Goal: Information Seeking & Learning: Find specific fact

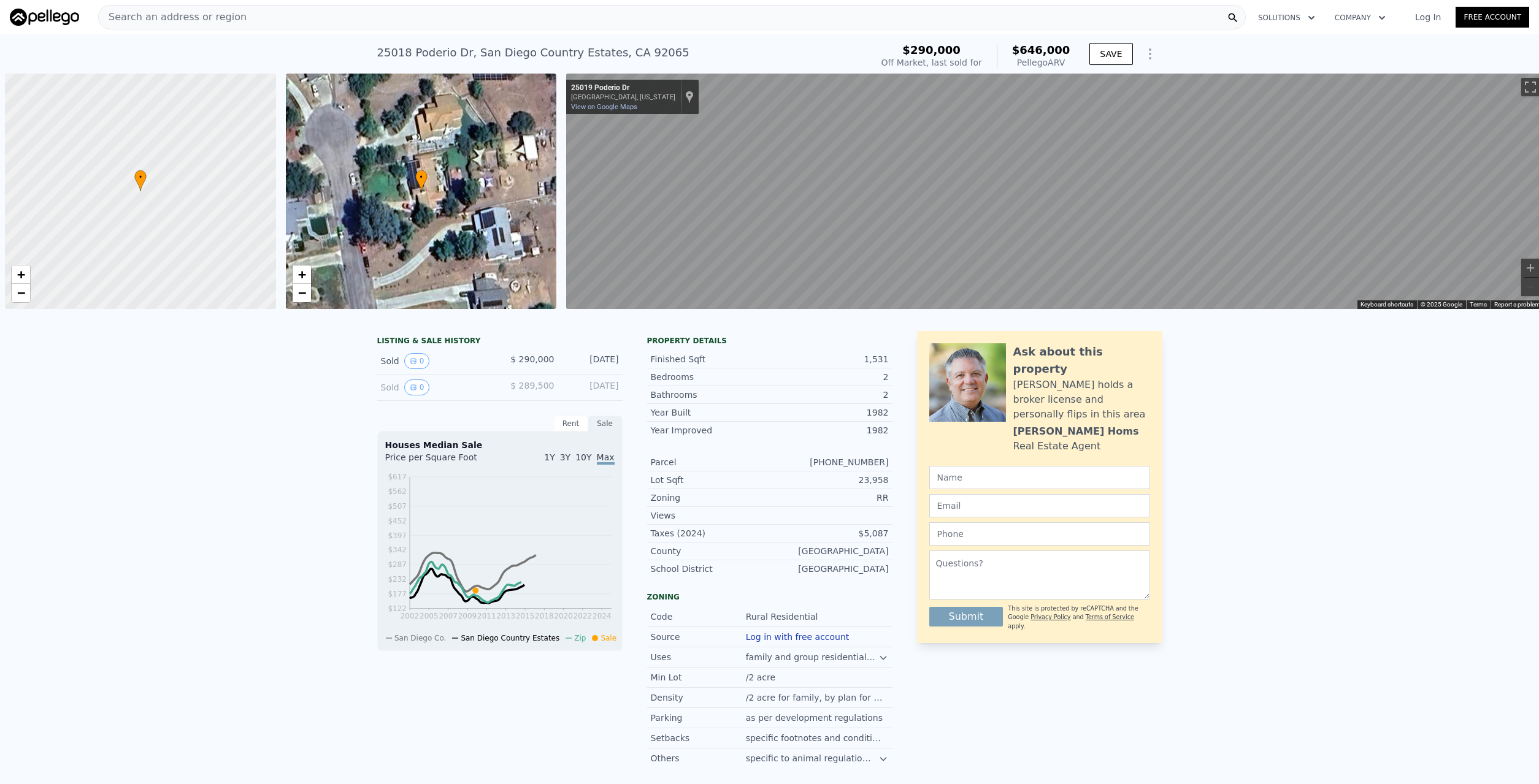
scroll to position [0, 5]
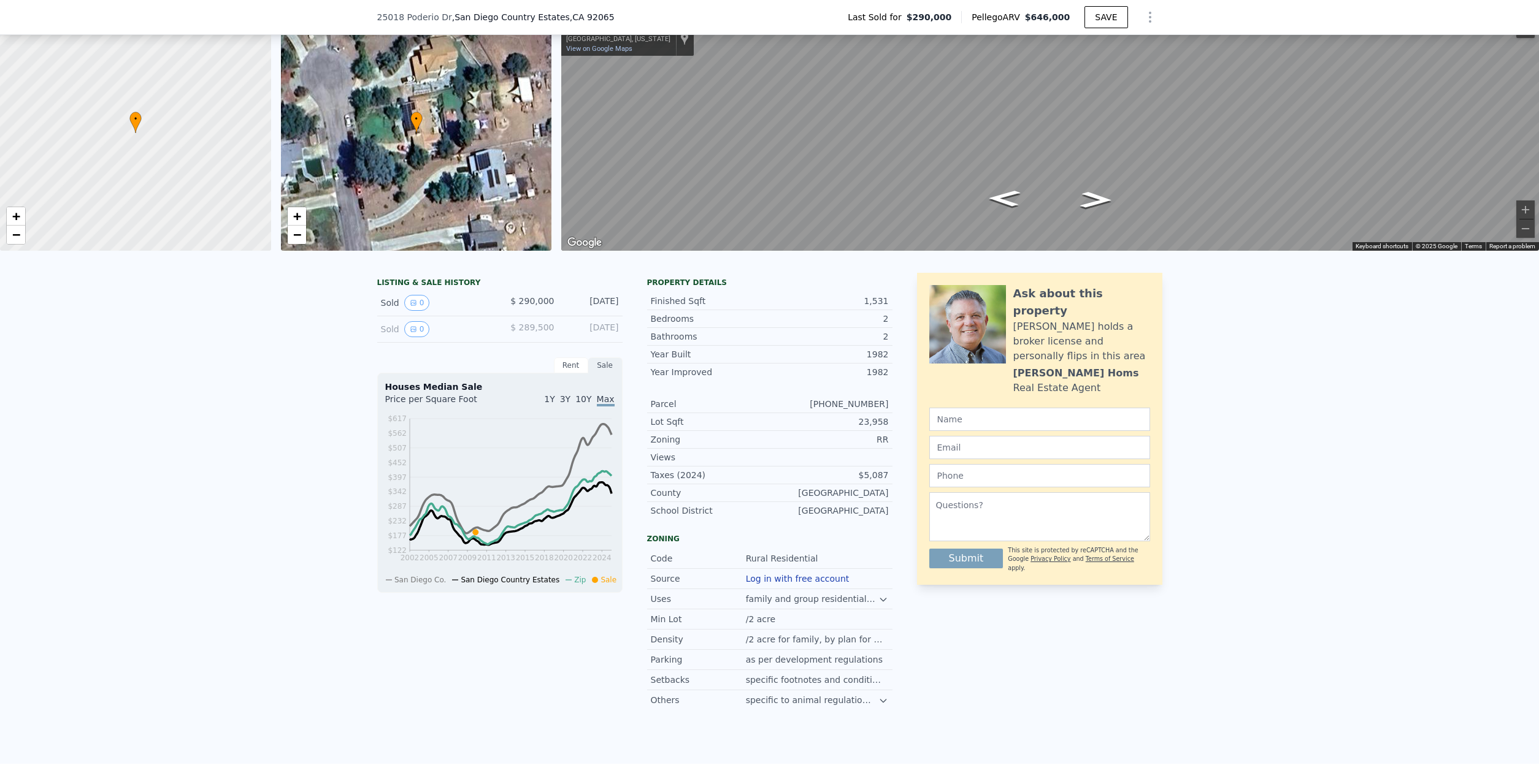
click at [391, 303] on div "Sold 0" at bounding box center [435, 303] width 110 height 16
click at [416, 298] on button "0" at bounding box center [417, 303] width 26 height 16
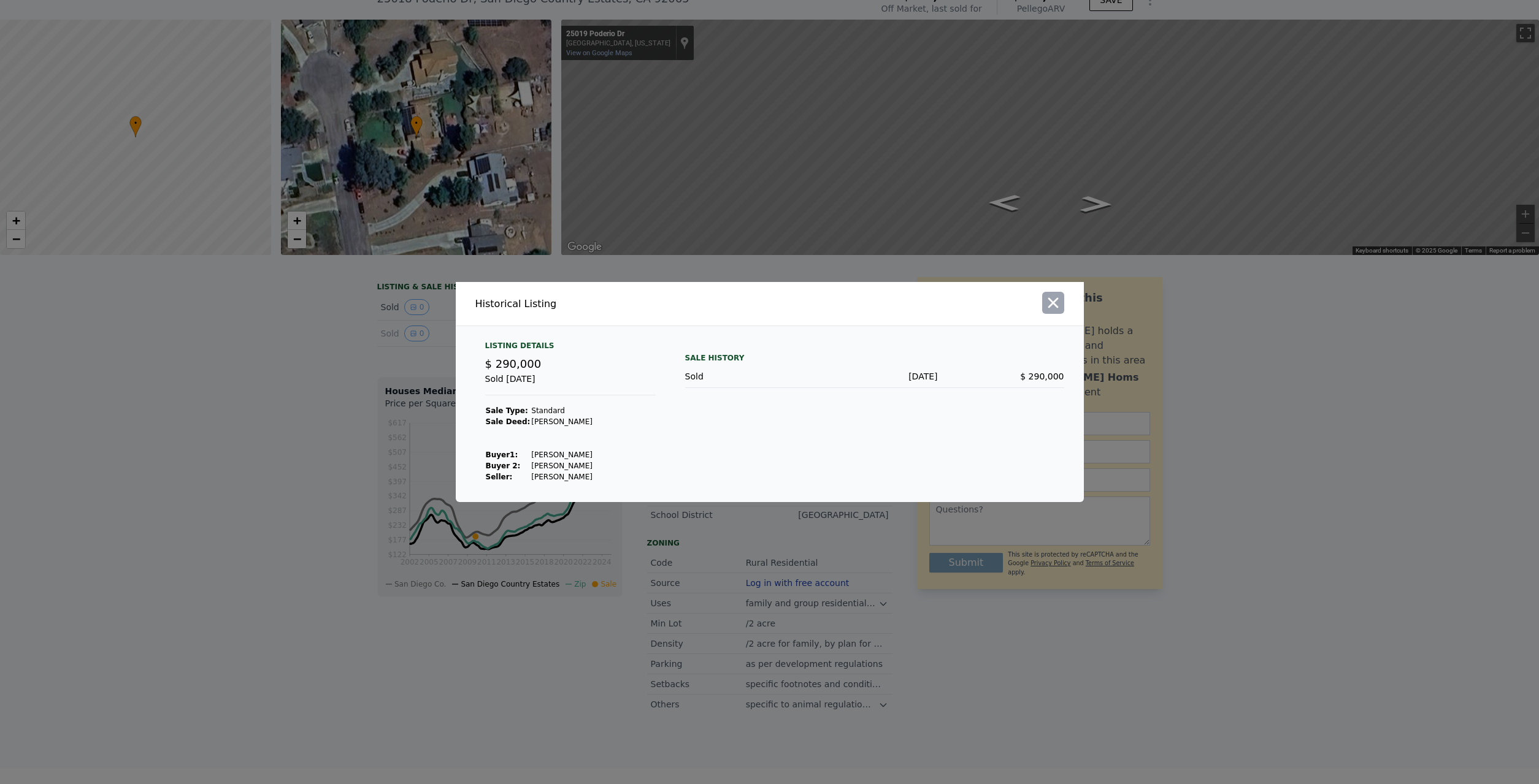
scroll to position [56, 0]
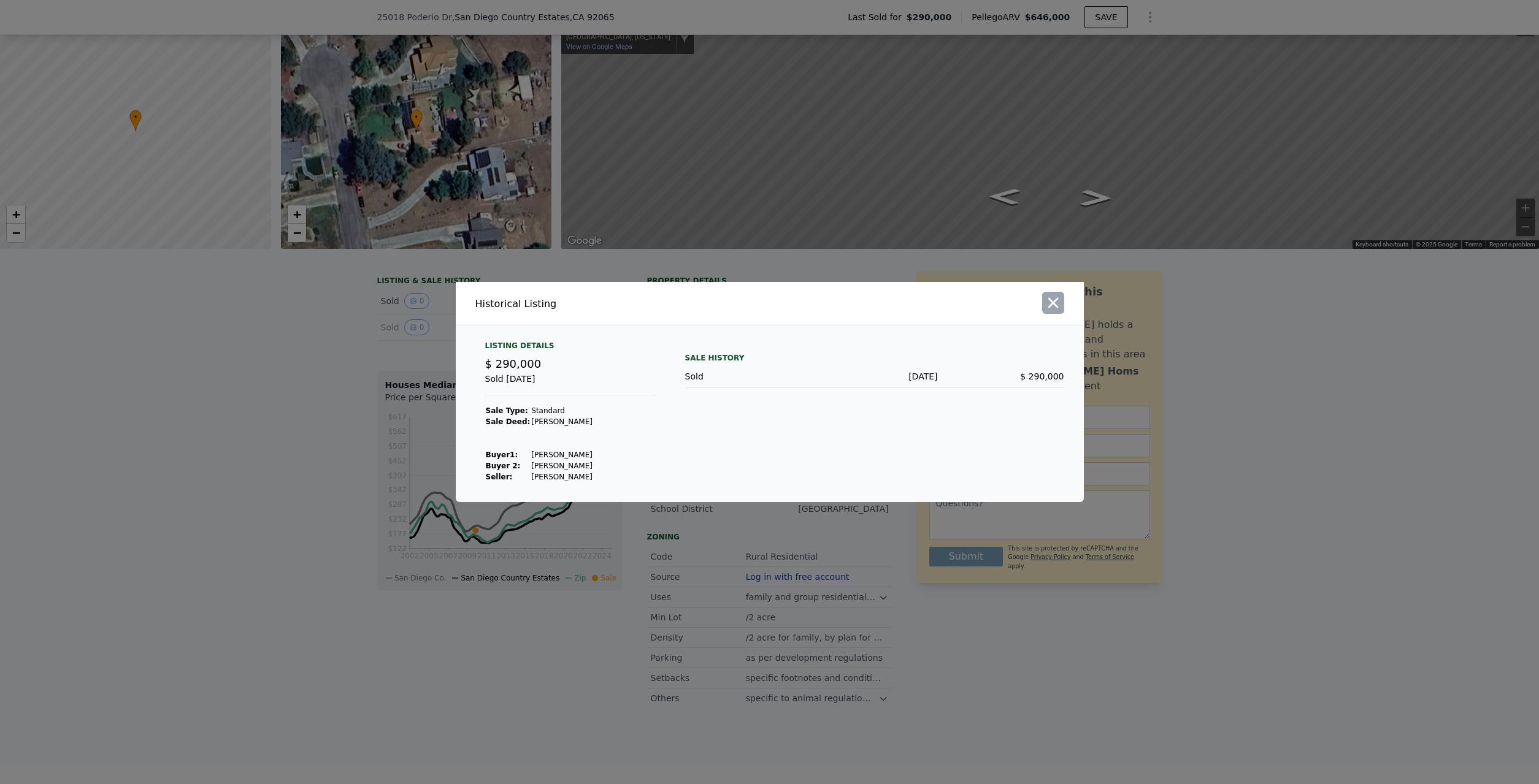
click at [1052, 305] on icon "button" at bounding box center [1053, 303] width 11 height 11
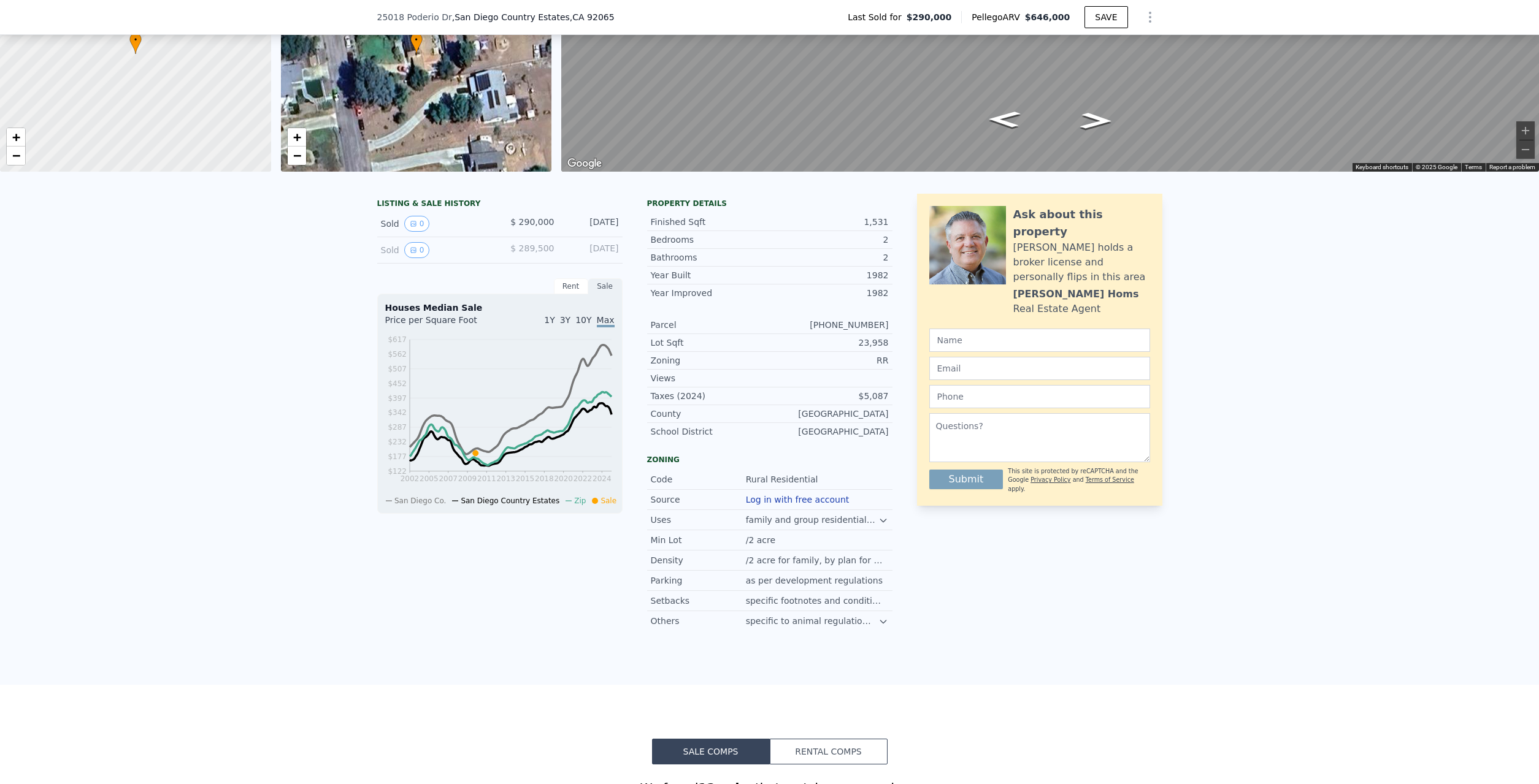
scroll to position [210, 0]
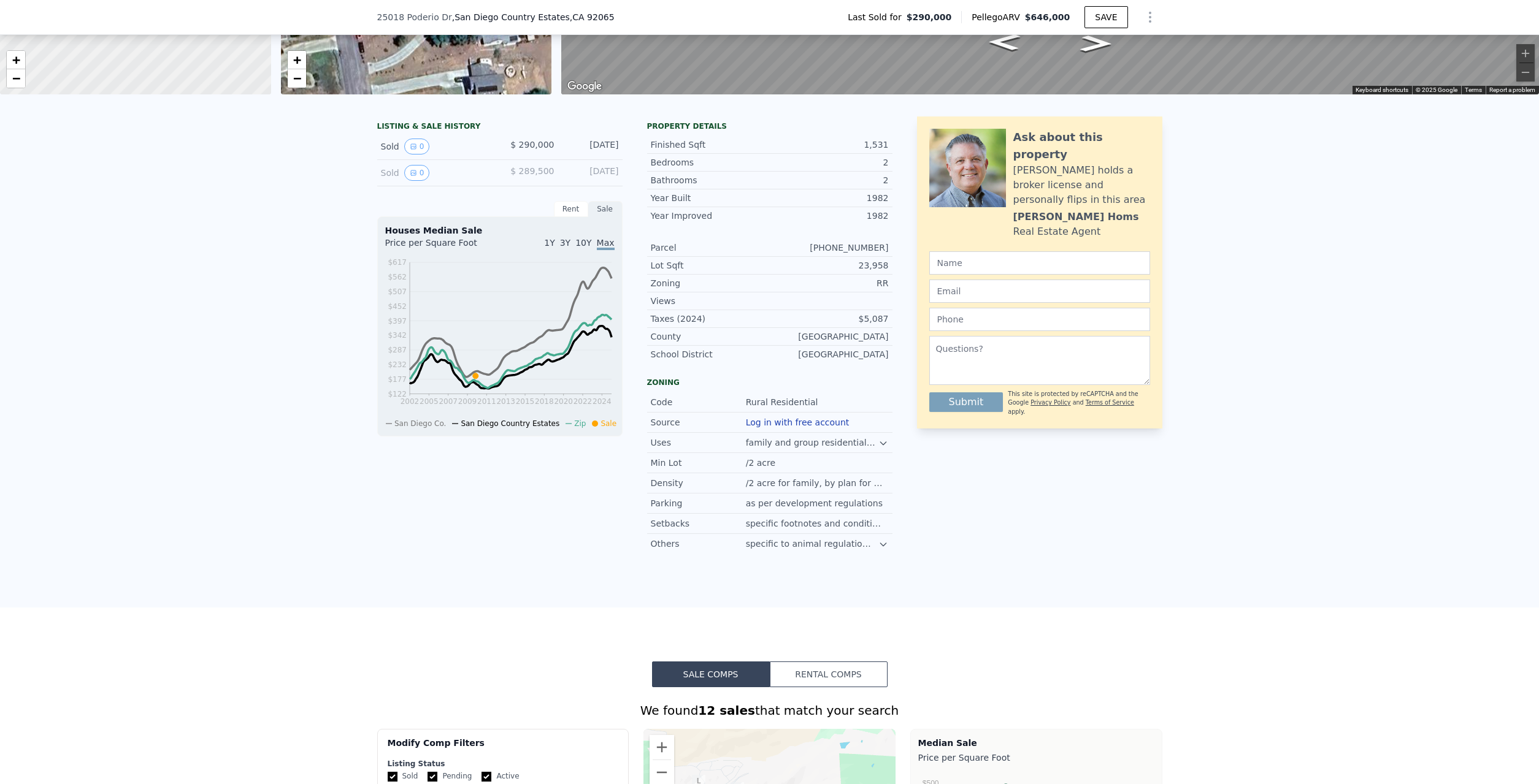
click at [886, 550] on icon at bounding box center [883, 545] width 10 height 10
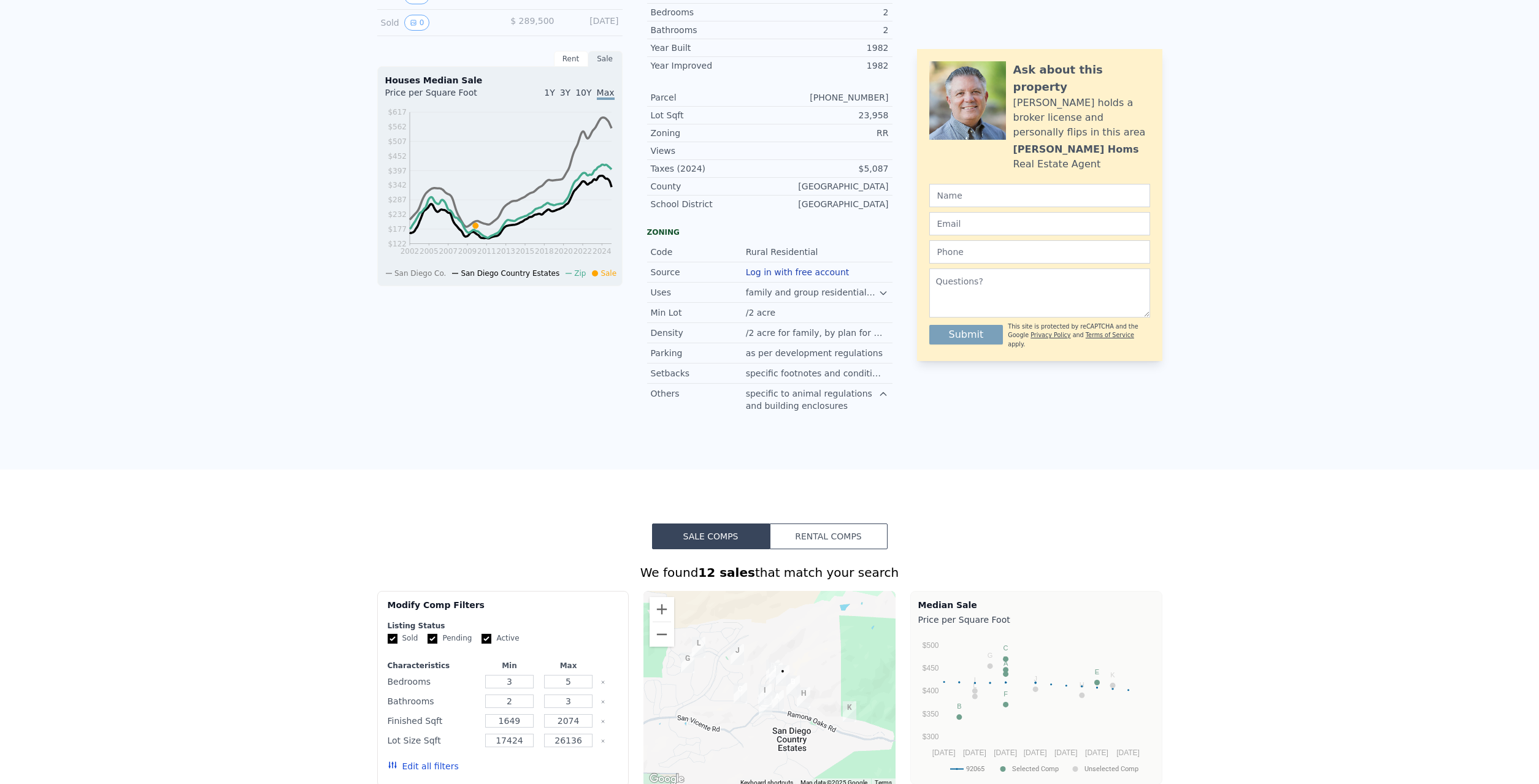
scroll to position [0, 0]
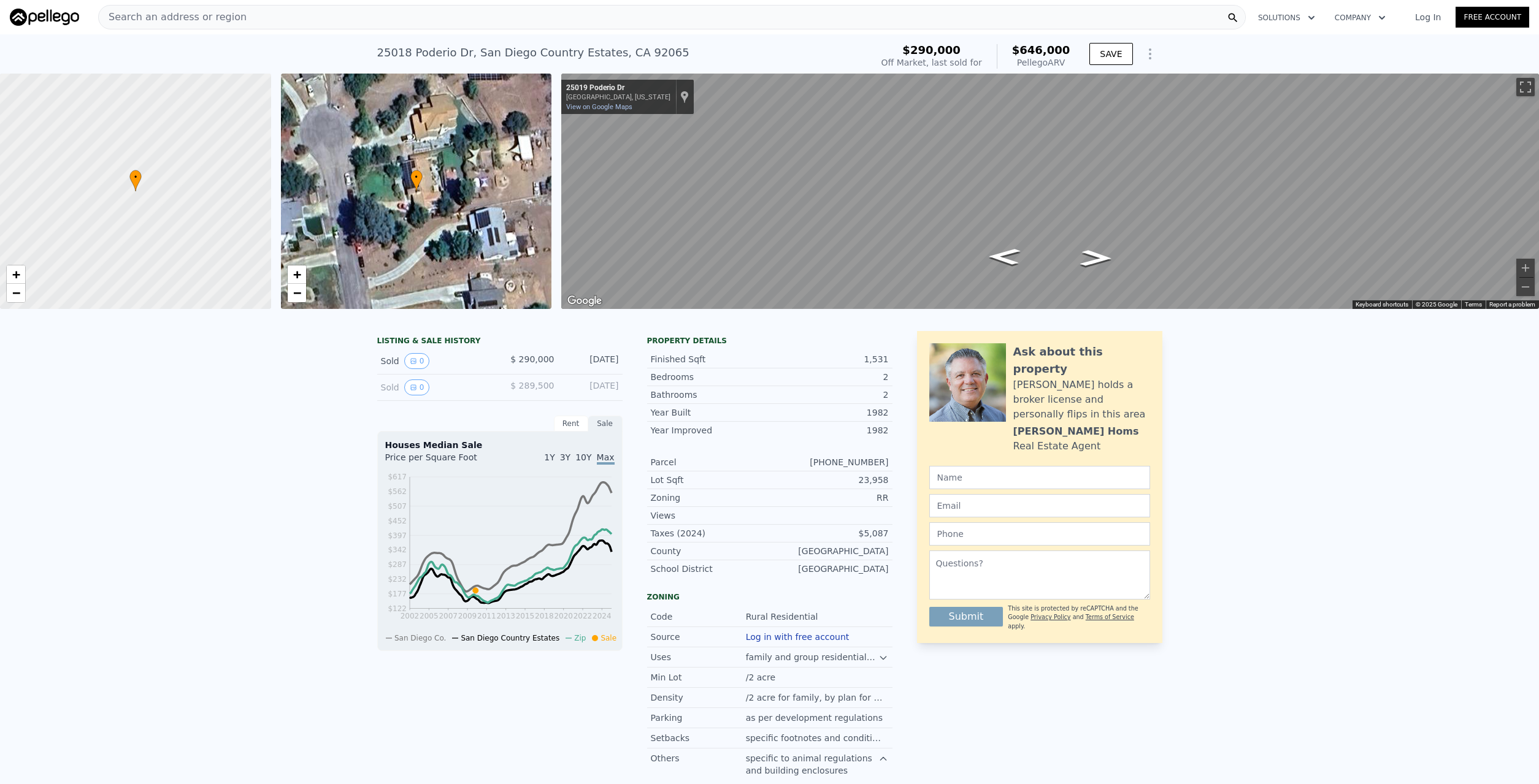
click at [957, 60] on div "Off Market, last sold for" at bounding box center [931, 62] width 101 height 12
click at [929, 63] on div "Off Market, last sold for" at bounding box center [931, 62] width 101 height 12
click at [964, 65] on div "Off Market, last sold for" at bounding box center [931, 62] width 101 height 12
click at [977, 65] on div "Off Market, last sold for" at bounding box center [931, 62] width 101 height 12
drag, startPoint x: 985, startPoint y: 63, endPoint x: 975, endPoint y: 64, distance: 10.0
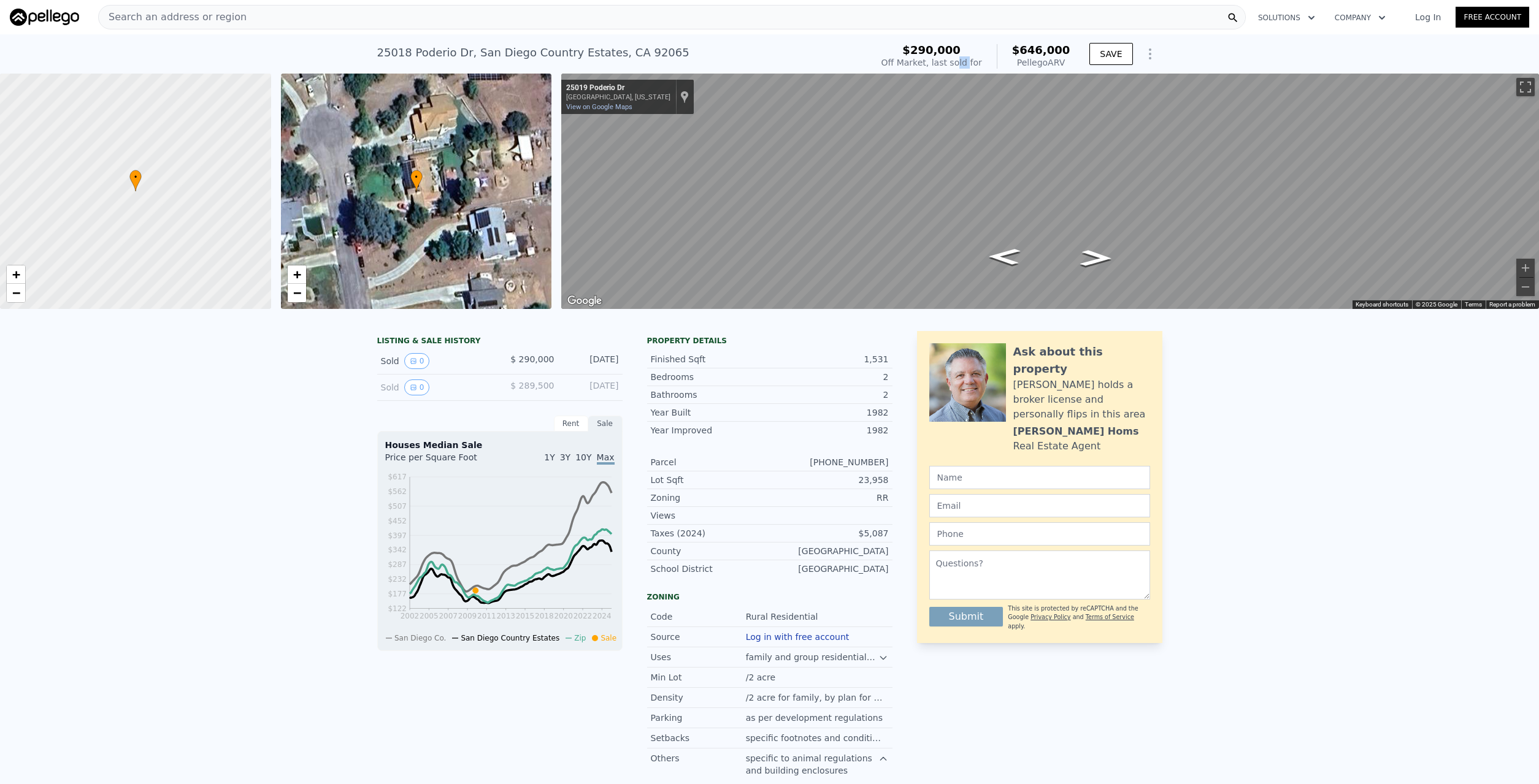
click at [975, 64] on div "Off Market, last sold for" at bounding box center [931, 62] width 101 height 12
click at [1152, 55] on icon "Show Options" at bounding box center [1150, 54] width 14 height 14
click at [974, 64] on div "Off Market, last sold for" at bounding box center [931, 62] width 101 height 12
click at [982, 62] on div "Off Market, last sold for" at bounding box center [931, 62] width 101 height 12
click at [960, 55] on span "$290,000" at bounding box center [931, 49] width 59 height 12
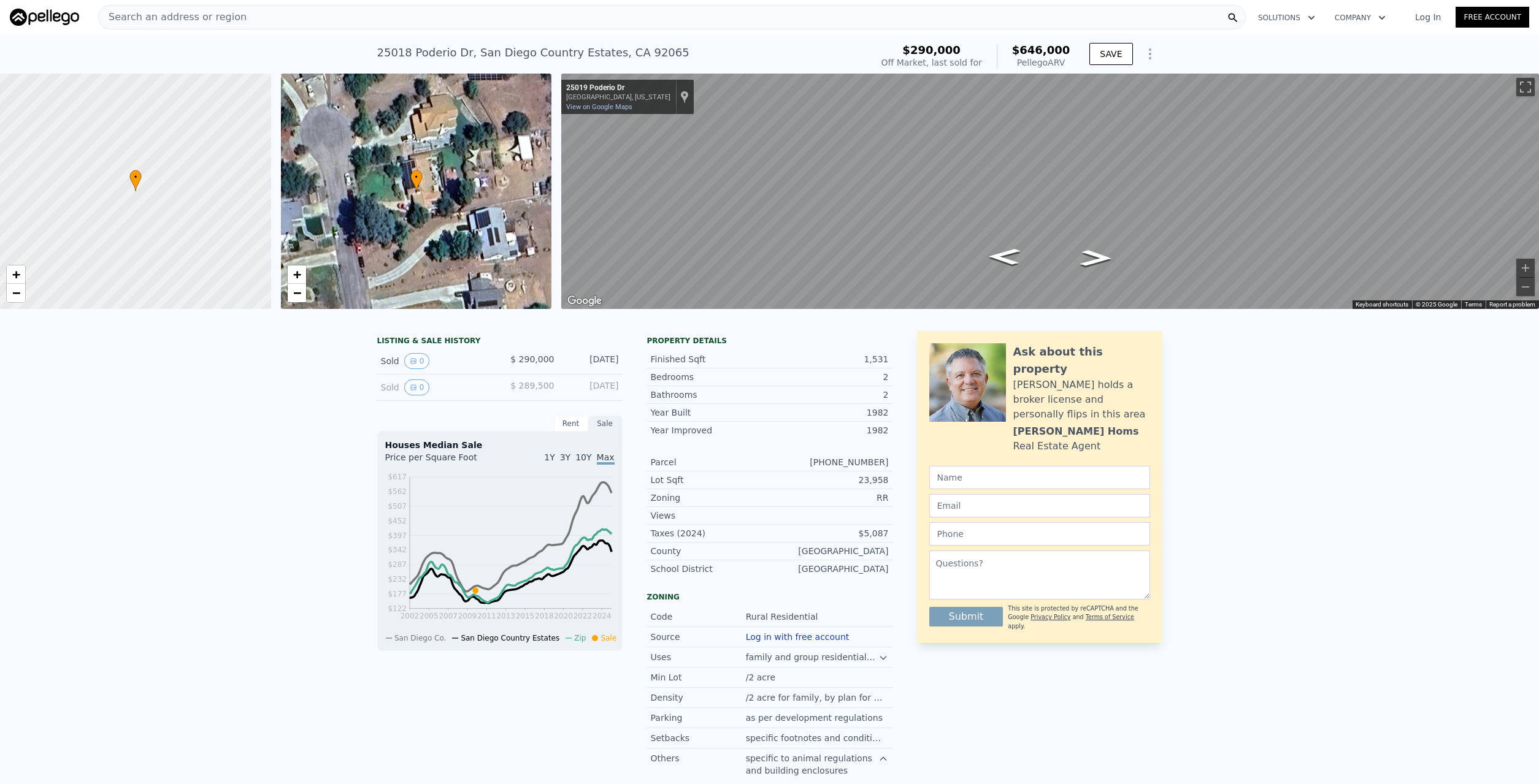
click at [928, 54] on div "$290,000" at bounding box center [931, 50] width 101 height 12
click at [925, 64] on div "Off Market, last sold for" at bounding box center [931, 62] width 101 height 12
drag, startPoint x: 901, startPoint y: 70, endPoint x: 1019, endPoint y: 68, distance: 118.0
click at [1019, 68] on div "[STREET_ADDRESS] Sold [DATE] for $290k (~ARV $646k ) $290,000 Off Market, last …" at bounding box center [769, 57] width 785 height 35
click at [1019, 68] on div "$290,000 Off Market, last sold for $646,000 Pellego ARV" at bounding box center [976, 57] width 199 height 35
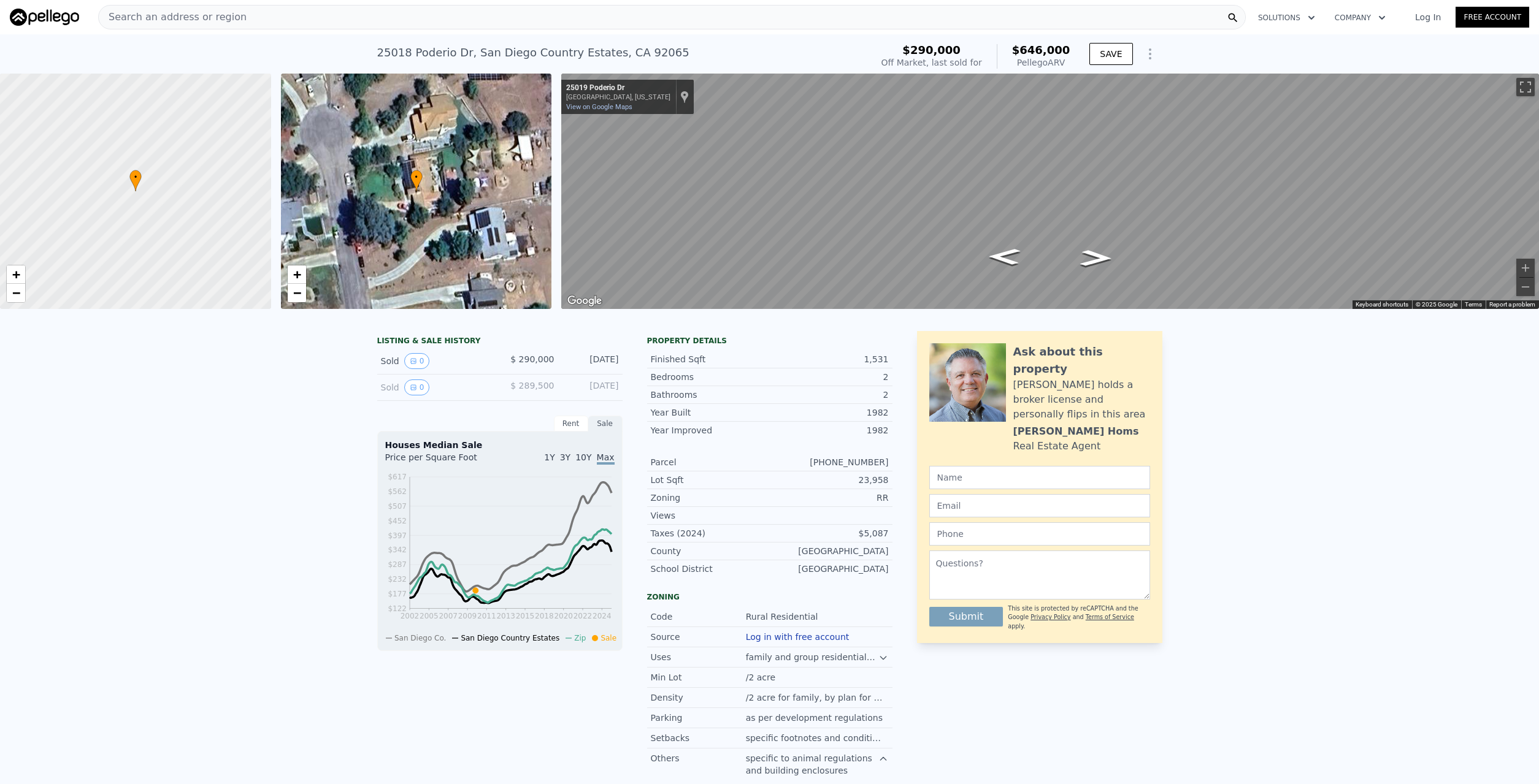
click at [1151, 52] on icon "Show Options" at bounding box center [1150, 54] width 14 height 14
click at [691, 65] on div "[STREET_ADDRESS] Sold [DATE] for $290k (~ARV $646k )" at bounding box center [621, 57] width 489 height 35
click at [384, 363] on div "Sold 0" at bounding box center [435, 361] width 110 height 16
click at [536, 379] on div "Sold 0 $ 289,500 [DATE]" at bounding box center [499, 387] width 245 height 26
click at [387, 392] on div "Sold 0" at bounding box center [435, 387] width 110 height 16
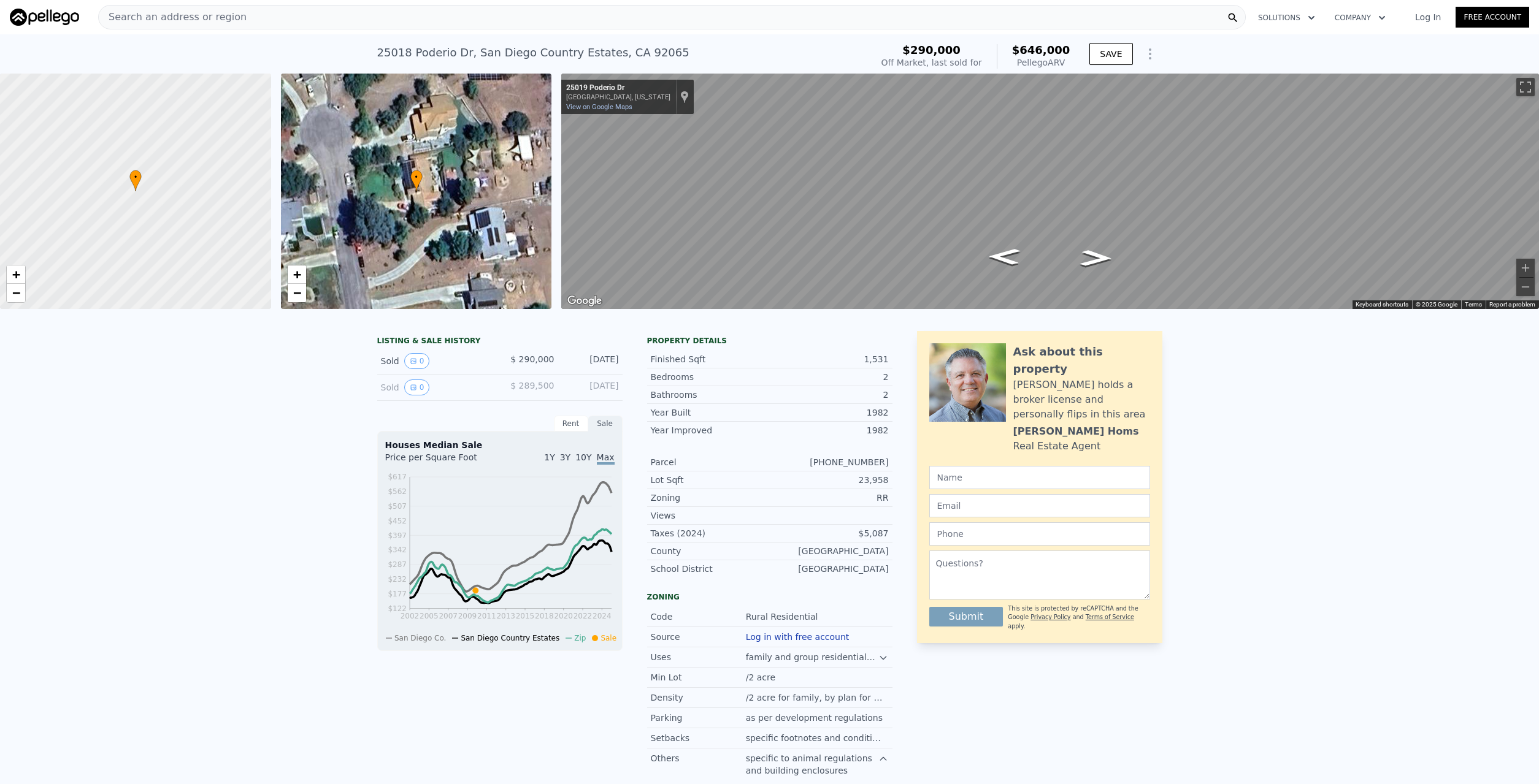
click at [523, 394] on div "$ 289,500" at bounding box center [527, 387] width 55 height 16
